Goal: Leave review/rating: Leave review/rating

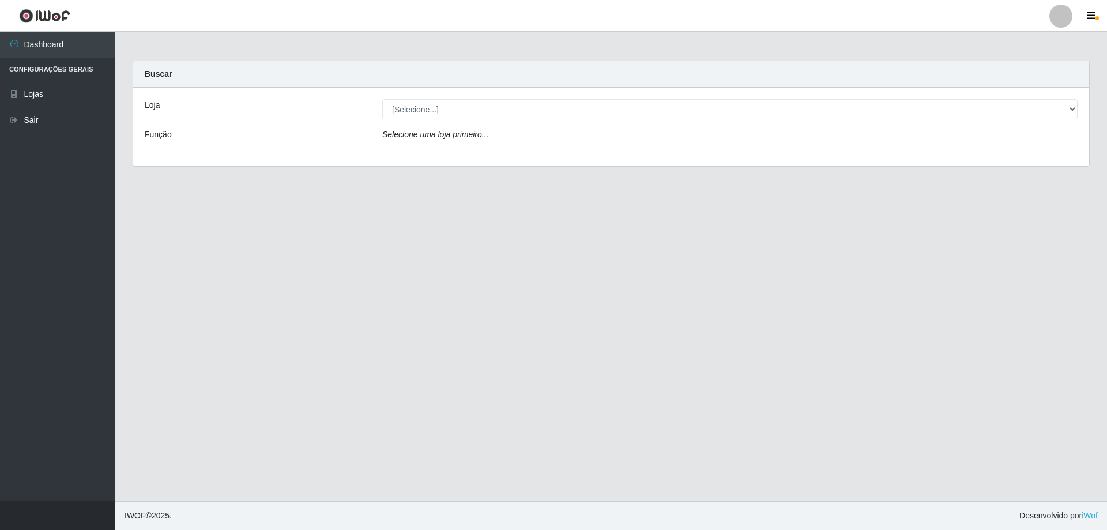
click at [668, 110] on select "[Selecione...] SuperShow Bis - Avenida 6 SuperShow [GEOGRAPHIC_DATA]" at bounding box center [729, 109] width 695 height 20
select select "60"
click at [382, 99] on select "[Selecione...] SuperShow Bis - Avenida 6 SuperShow [GEOGRAPHIC_DATA]" at bounding box center [729, 109] width 695 height 20
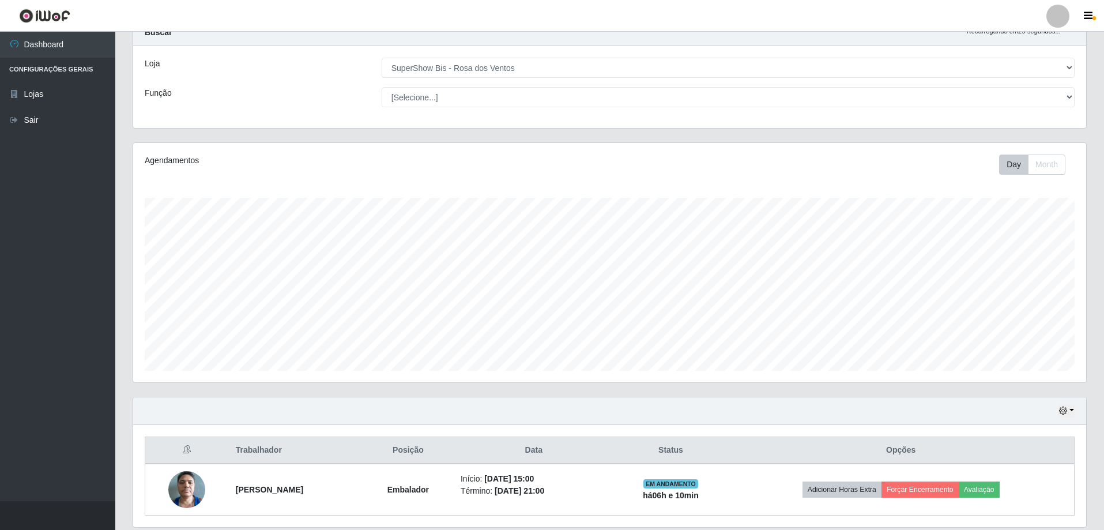
scroll to position [82, 0]
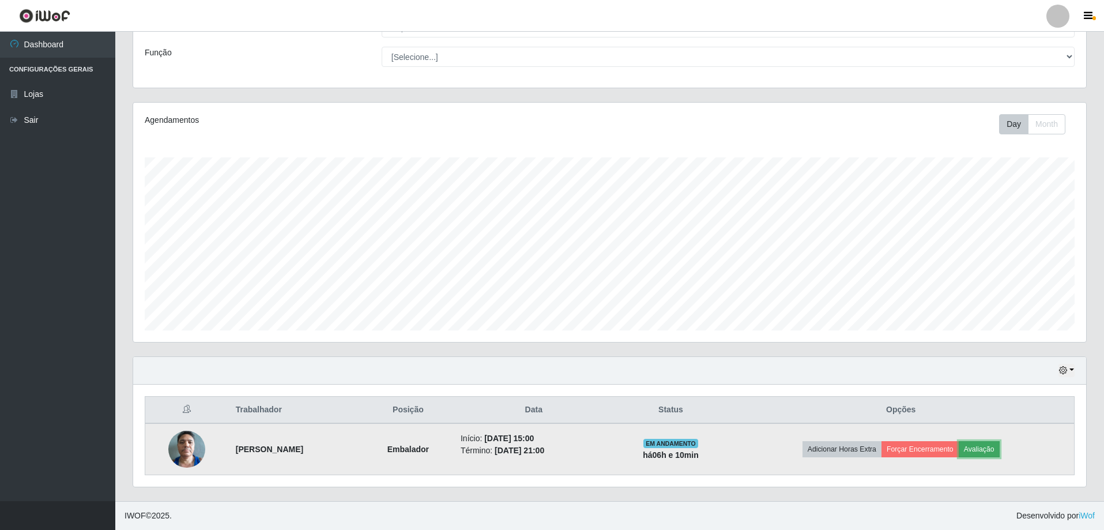
click at [999, 454] on button "Avaliação" at bounding box center [979, 449] width 41 height 16
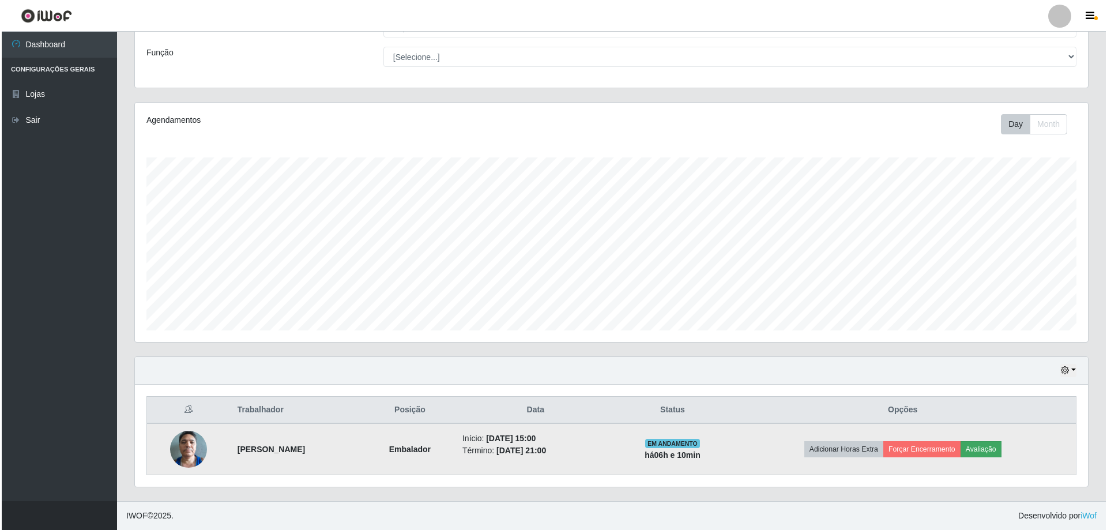
scroll to position [239, 948]
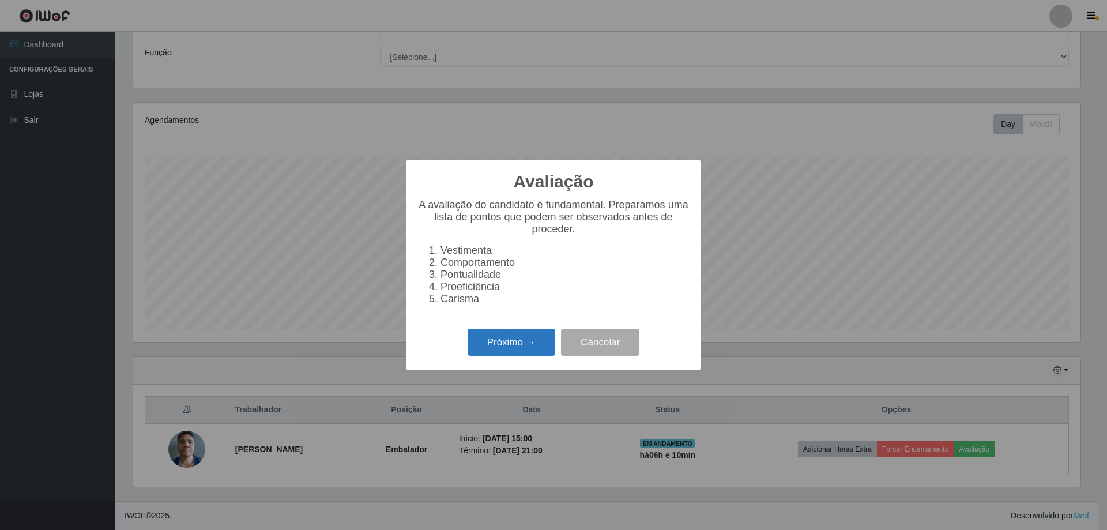
click at [536, 346] on button "Próximo →" at bounding box center [512, 342] width 88 height 27
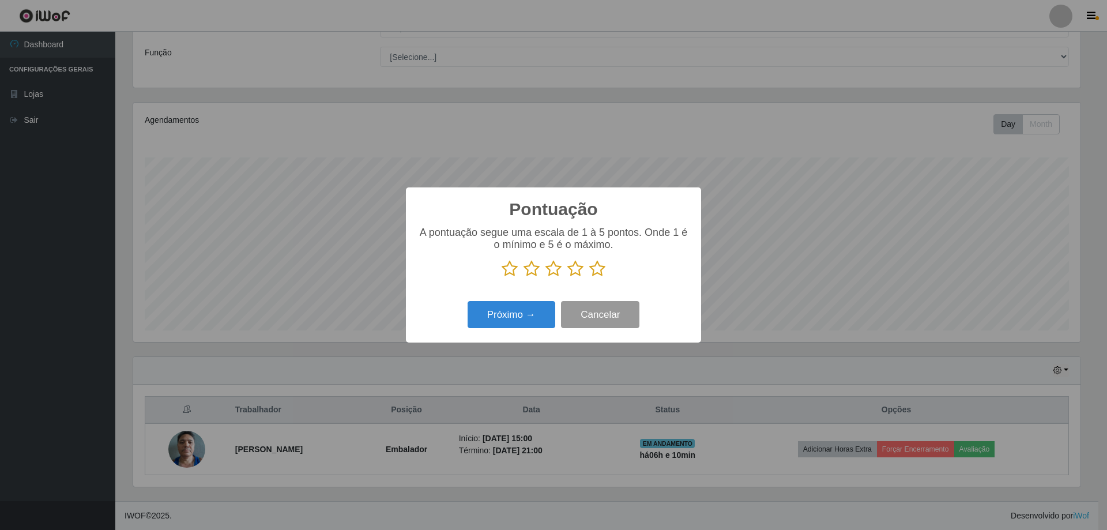
scroll to position [576453, 575745]
click at [599, 258] on div "A pontuação segue uma escala de 1 à 5 pontos. Onde 1 é o mínimo e 5 é o máximo." at bounding box center [554, 252] width 272 height 51
click at [599, 273] on icon at bounding box center [597, 268] width 16 height 17
click at [589, 277] on input "radio" at bounding box center [589, 277] width 0 height 0
click at [536, 320] on button "Próximo →" at bounding box center [512, 314] width 88 height 27
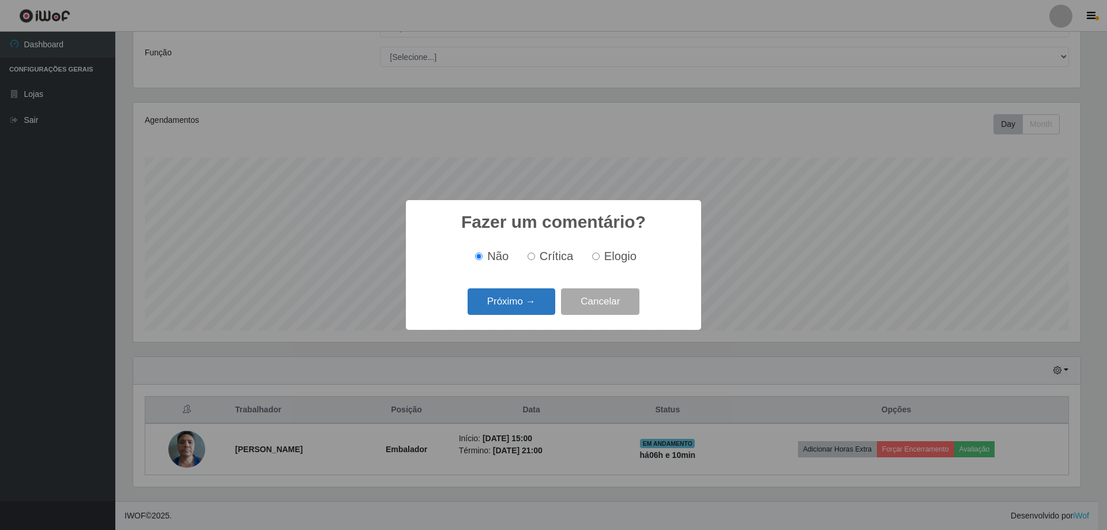
click at [518, 309] on button "Próximo →" at bounding box center [512, 301] width 88 height 27
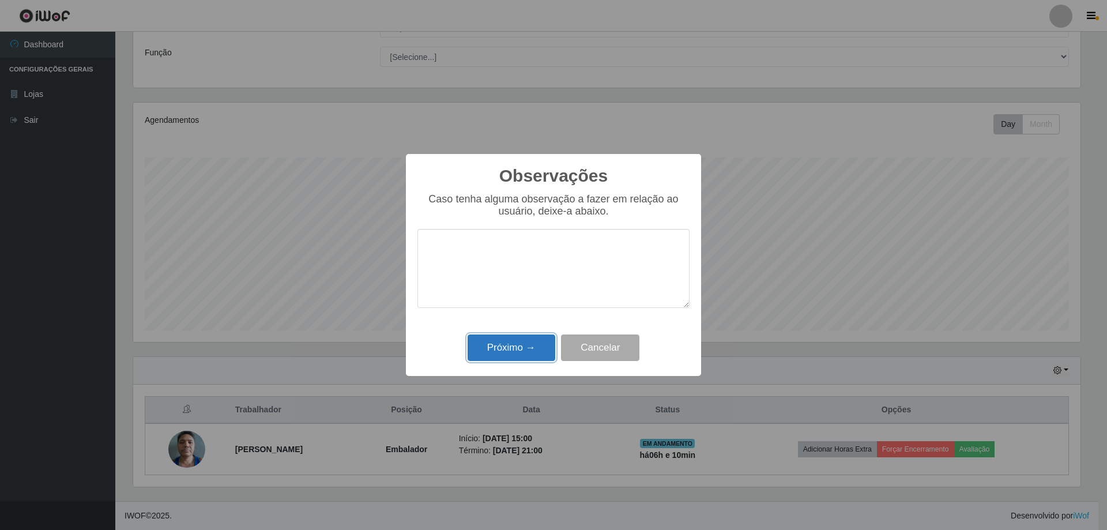
click at [522, 346] on button "Próximo →" at bounding box center [512, 347] width 88 height 27
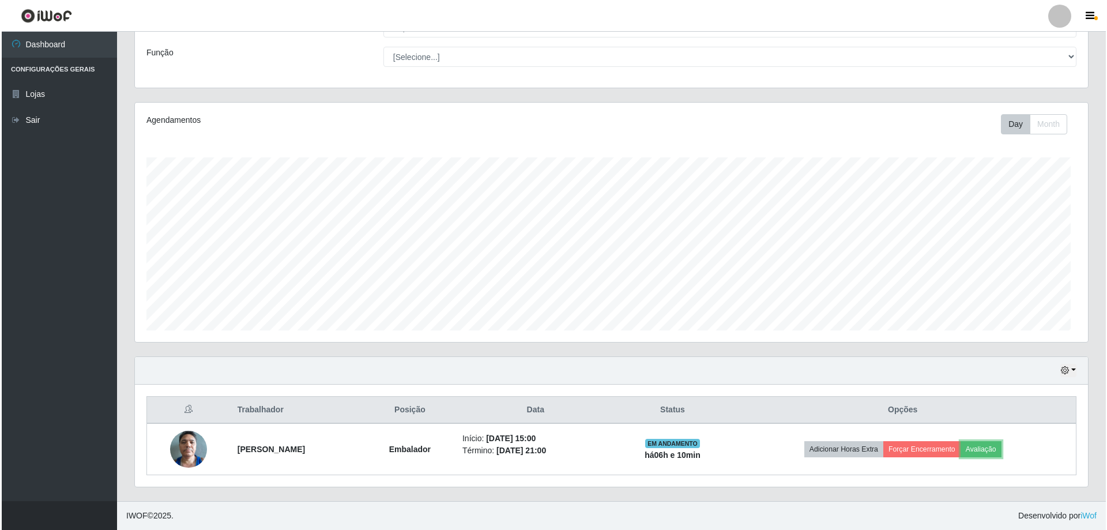
scroll to position [239, 953]
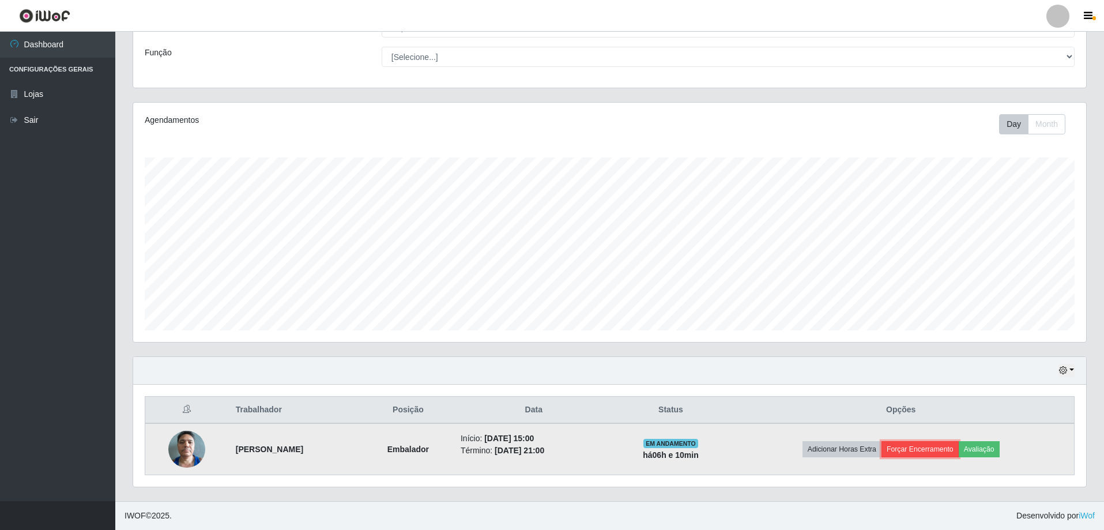
click at [935, 451] on button "Forçar Encerramento" at bounding box center [920, 449] width 77 height 16
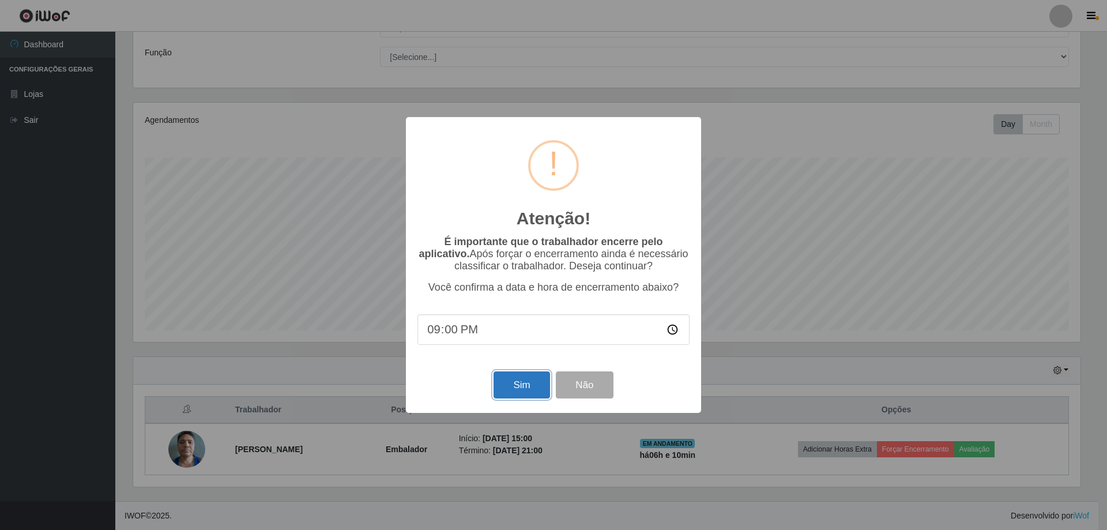
click at [500, 379] on button "Sim" at bounding box center [522, 384] width 56 height 27
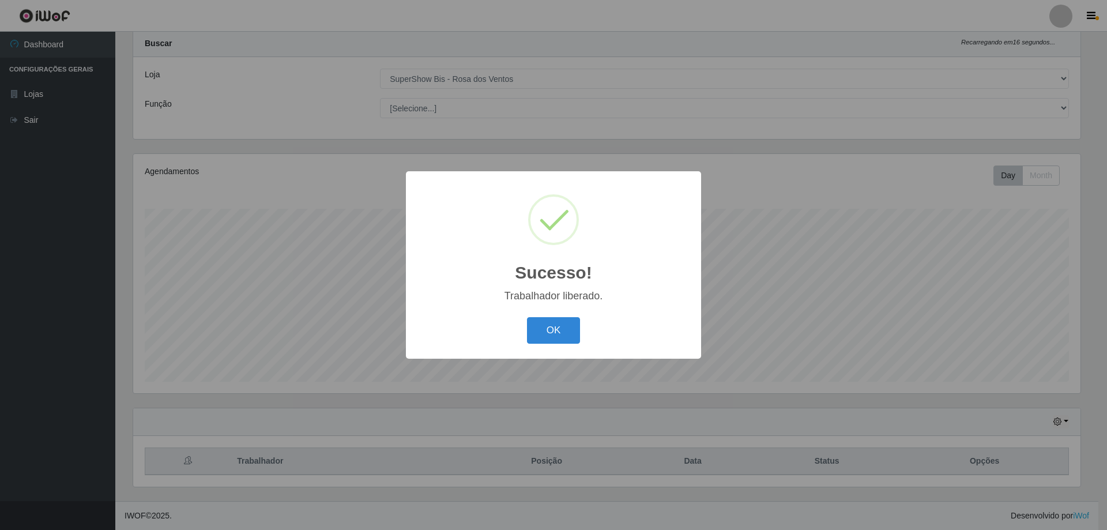
click at [555, 313] on div "Sucesso! × Trabalhador liberado. OK Cancel" at bounding box center [553, 264] width 295 height 187
click at [551, 328] on button "OK" at bounding box center [554, 330] width 54 height 27
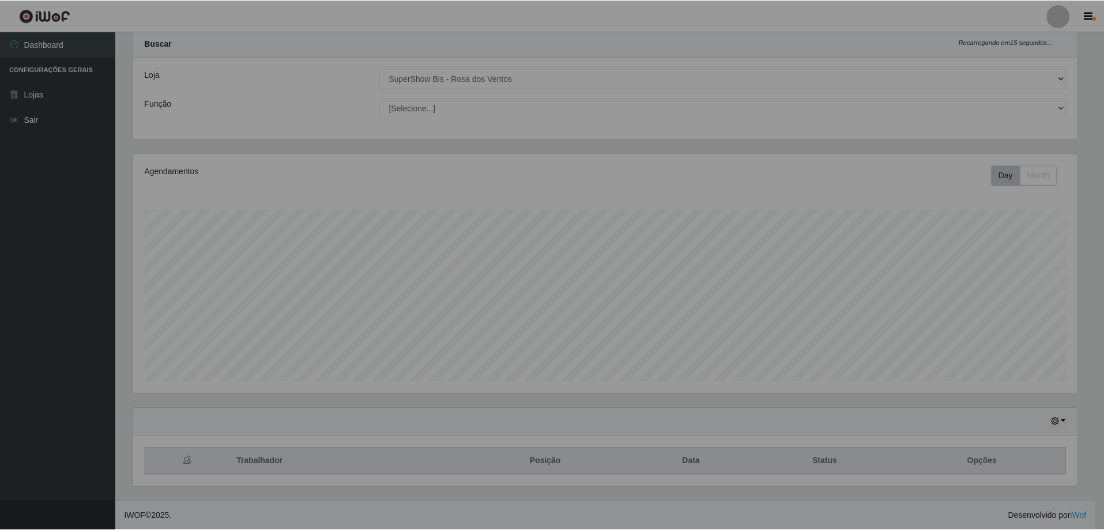
scroll to position [239, 953]
